Goal: Transaction & Acquisition: Book appointment/travel/reservation

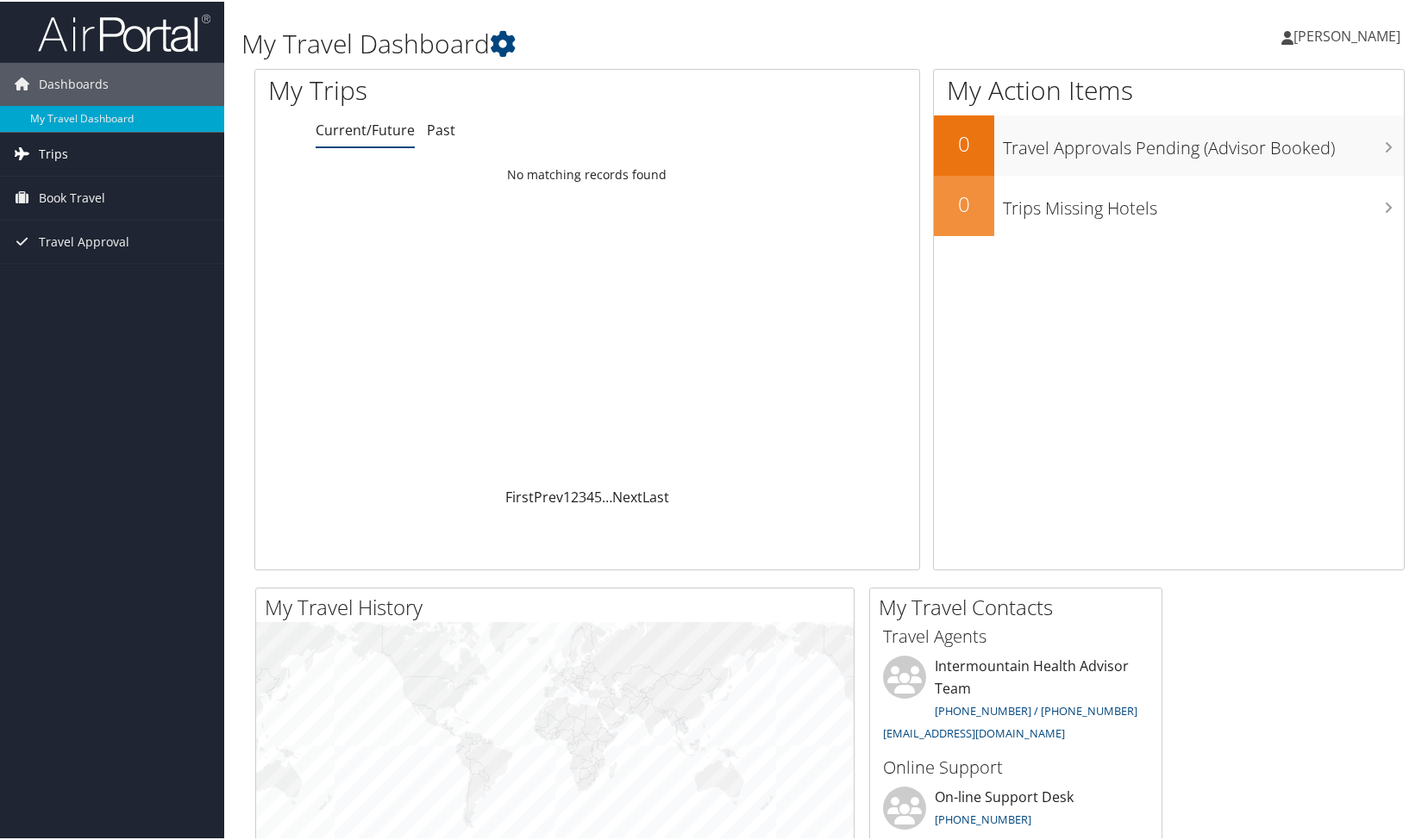
click at [61, 165] on span "Trips" at bounding box center [53, 152] width 29 height 43
click at [72, 185] on link "Current/Future Trips" at bounding box center [112, 186] width 224 height 25
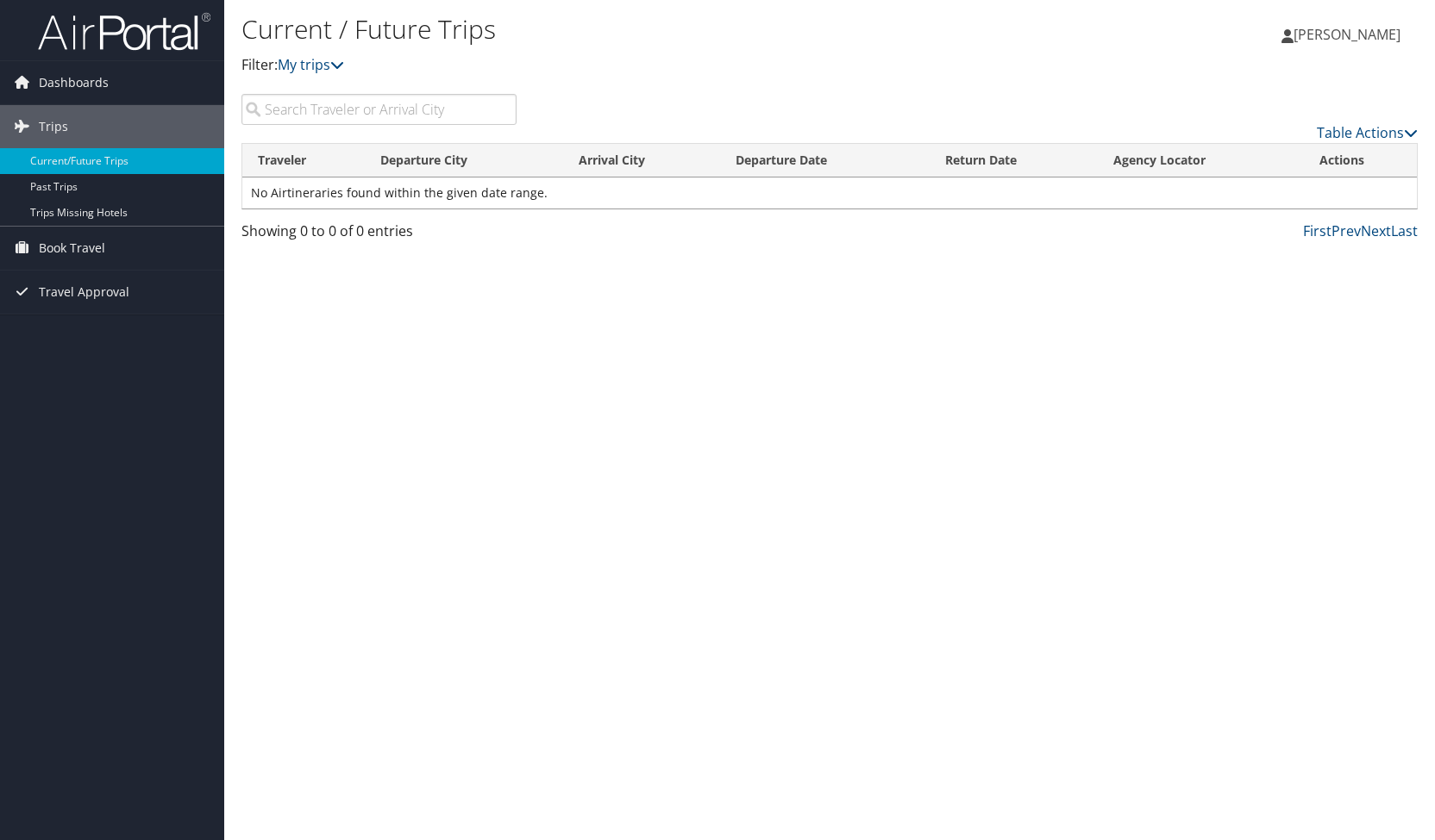
click at [1333, 28] on span "[PERSON_NAME]" at bounding box center [1347, 34] width 107 height 19
click at [1229, 154] on link "View Travel Profile" at bounding box center [1303, 153] width 192 height 29
click at [67, 132] on link "Trips" at bounding box center [112, 126] width 224 height 43
click at [62, 165] on span "Book Travel" at bounding box center [72, 170] width 67 height 43
